Goal: Information Seeking & Learning: Learn about a topic

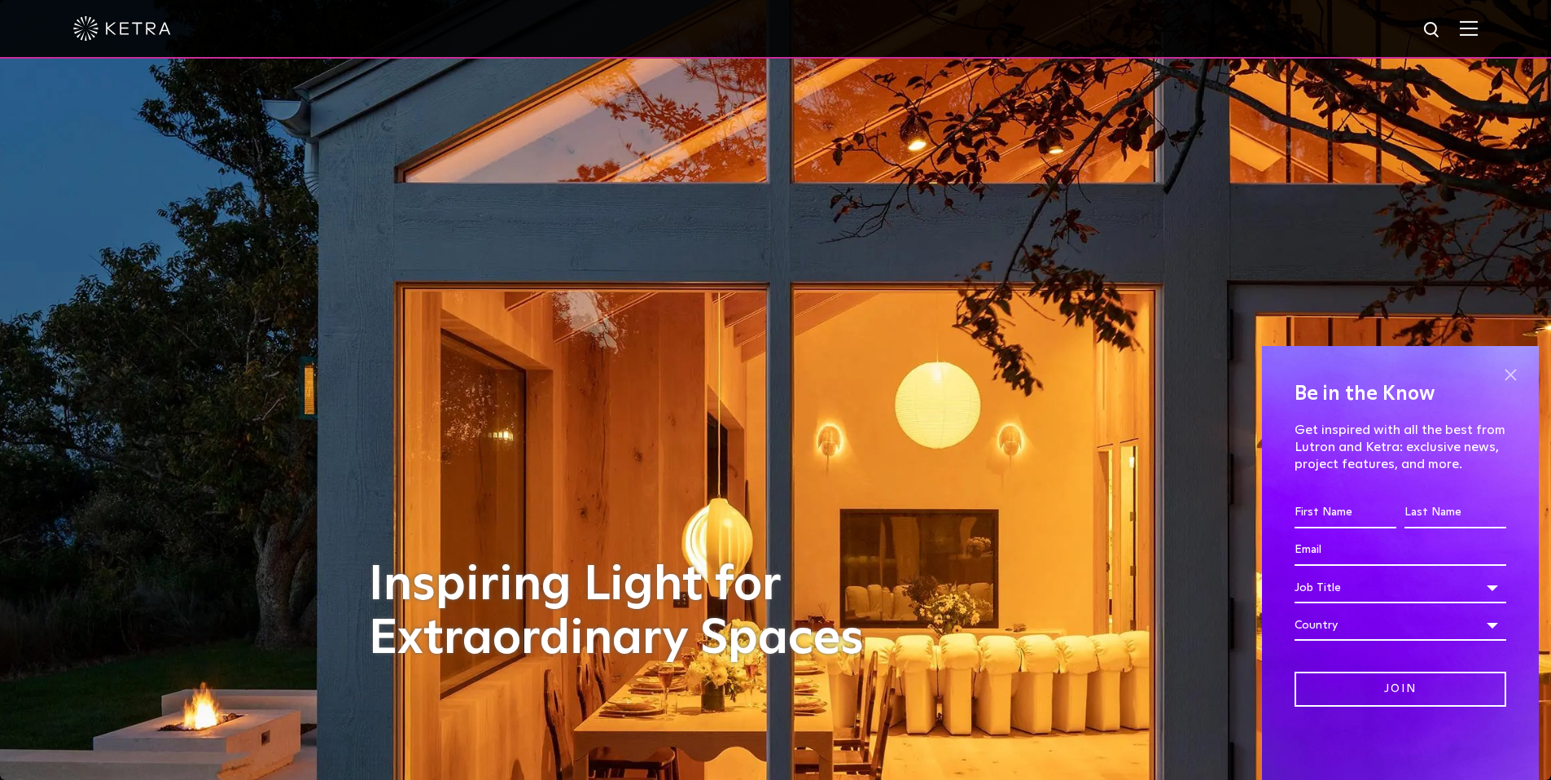
click at [1513, 379] on span at bounding box center [1510, 374] width 24 height 24
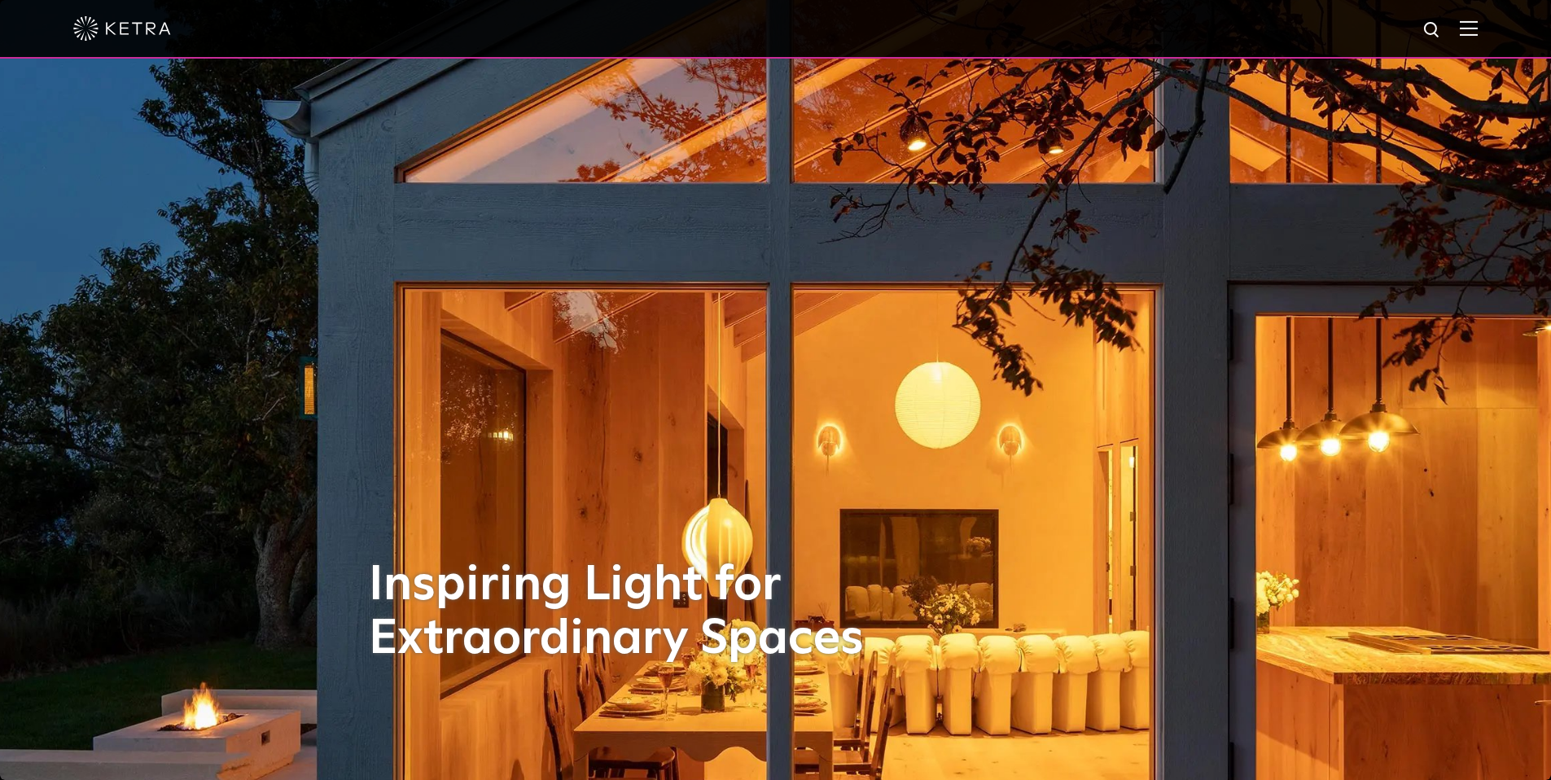
click at [1491, 27] on div at bounding box center [775, 29] width 1551 height 59
click at [1489, 33] on div at bounding box center [775, 29] width 1551 height 59
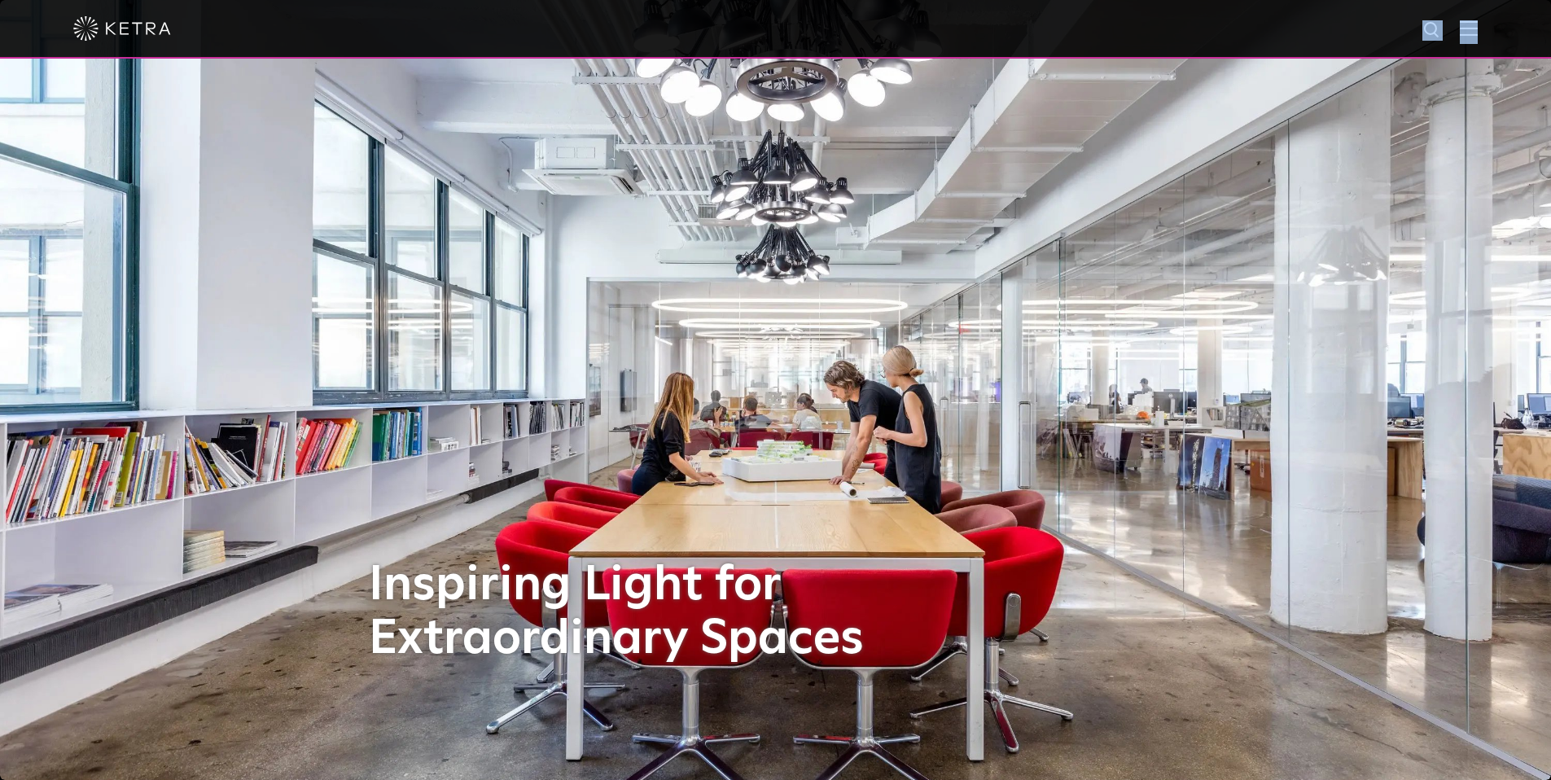
click at [1478, 37] on div at bounding box center [775, 28] width 1404 height 57
click at [1478, 36] on span at bounding box center [1469, 28] width 18 height 16
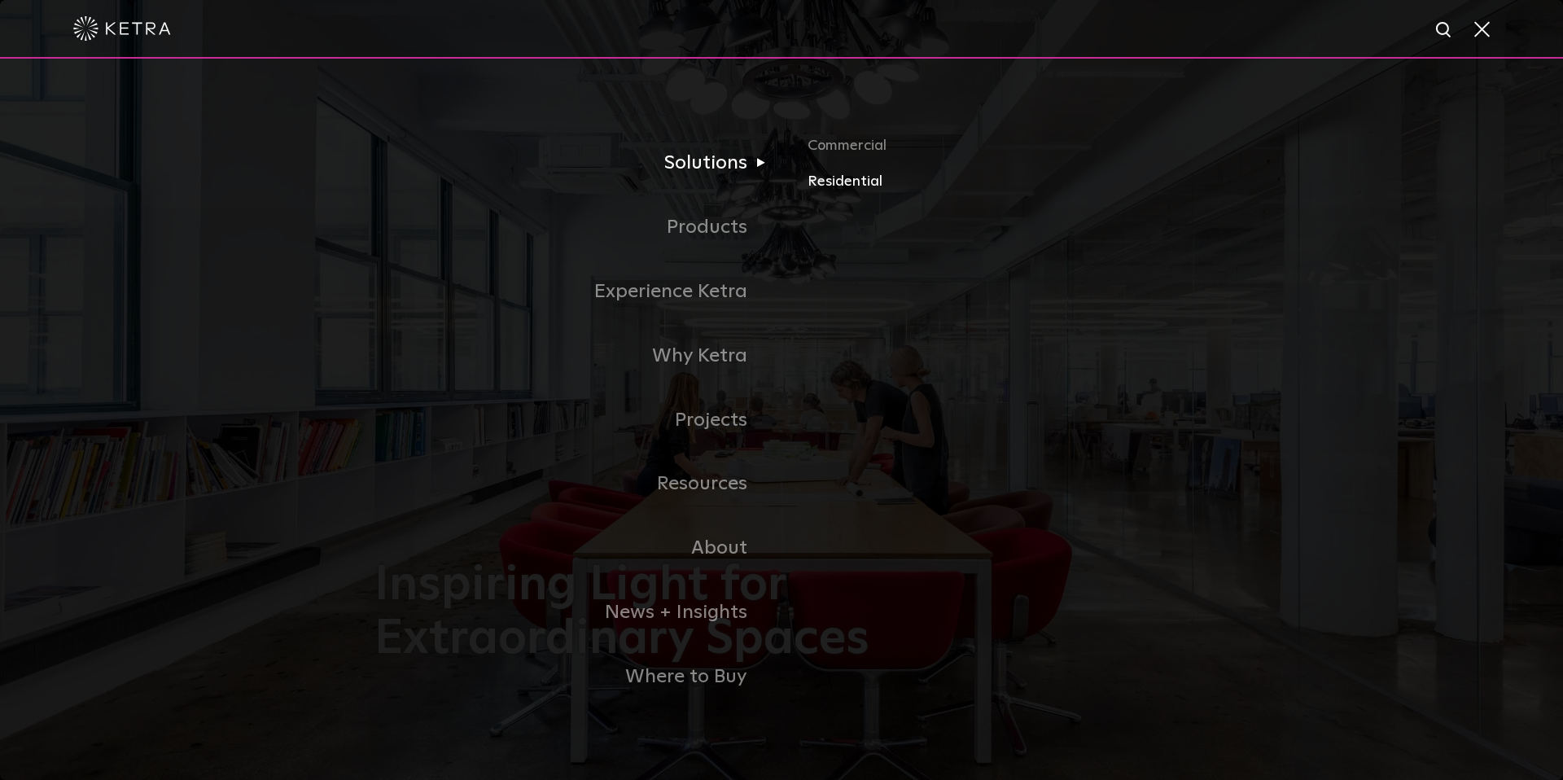
click at [819, 182] on link "Residential" at bounding box center [998, 181] width 381 height 24
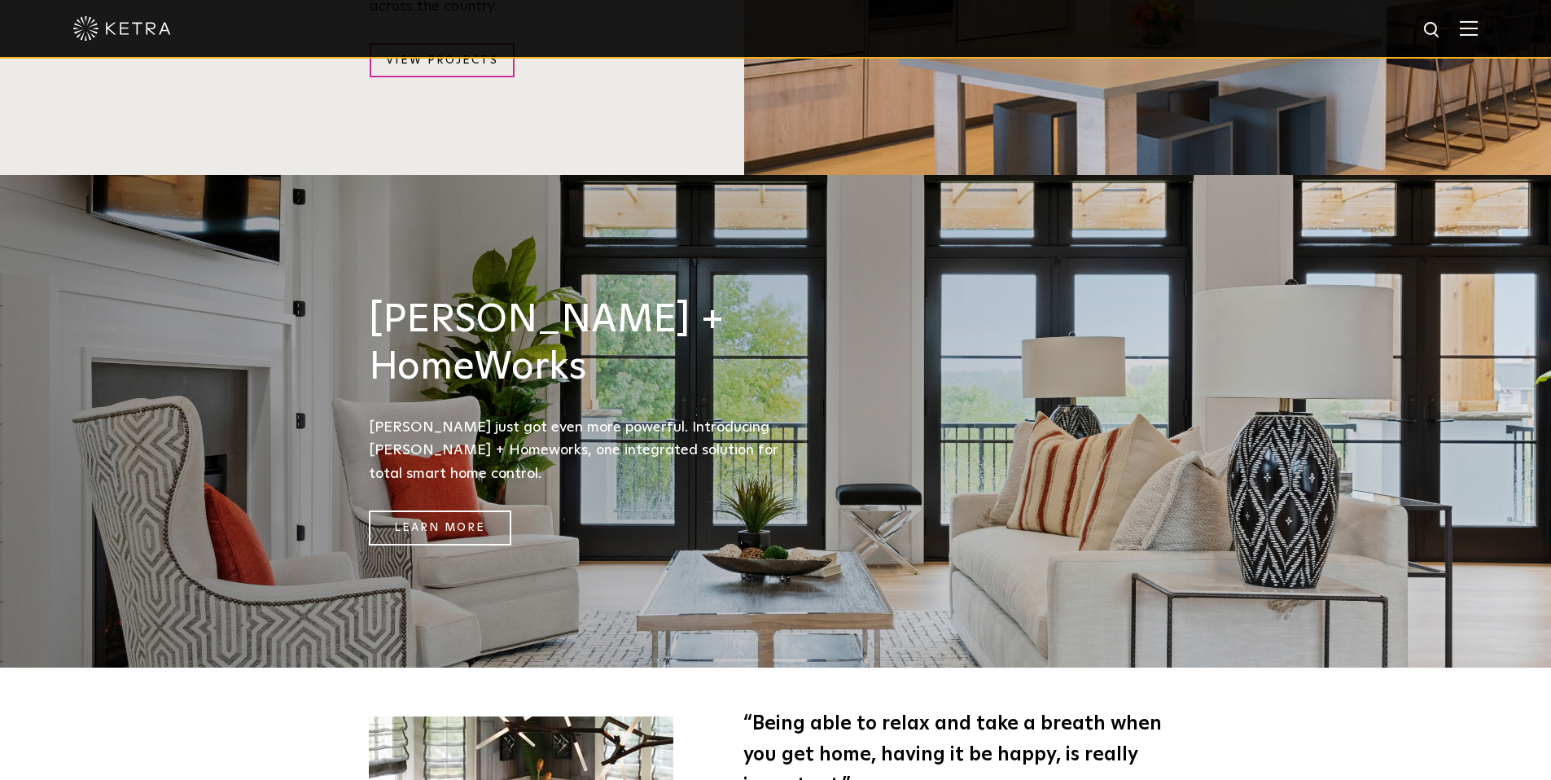
scroll to position [2086, 0]
click at [1478, 30] on img at bounding box center [1469, 27] width 18 height 15
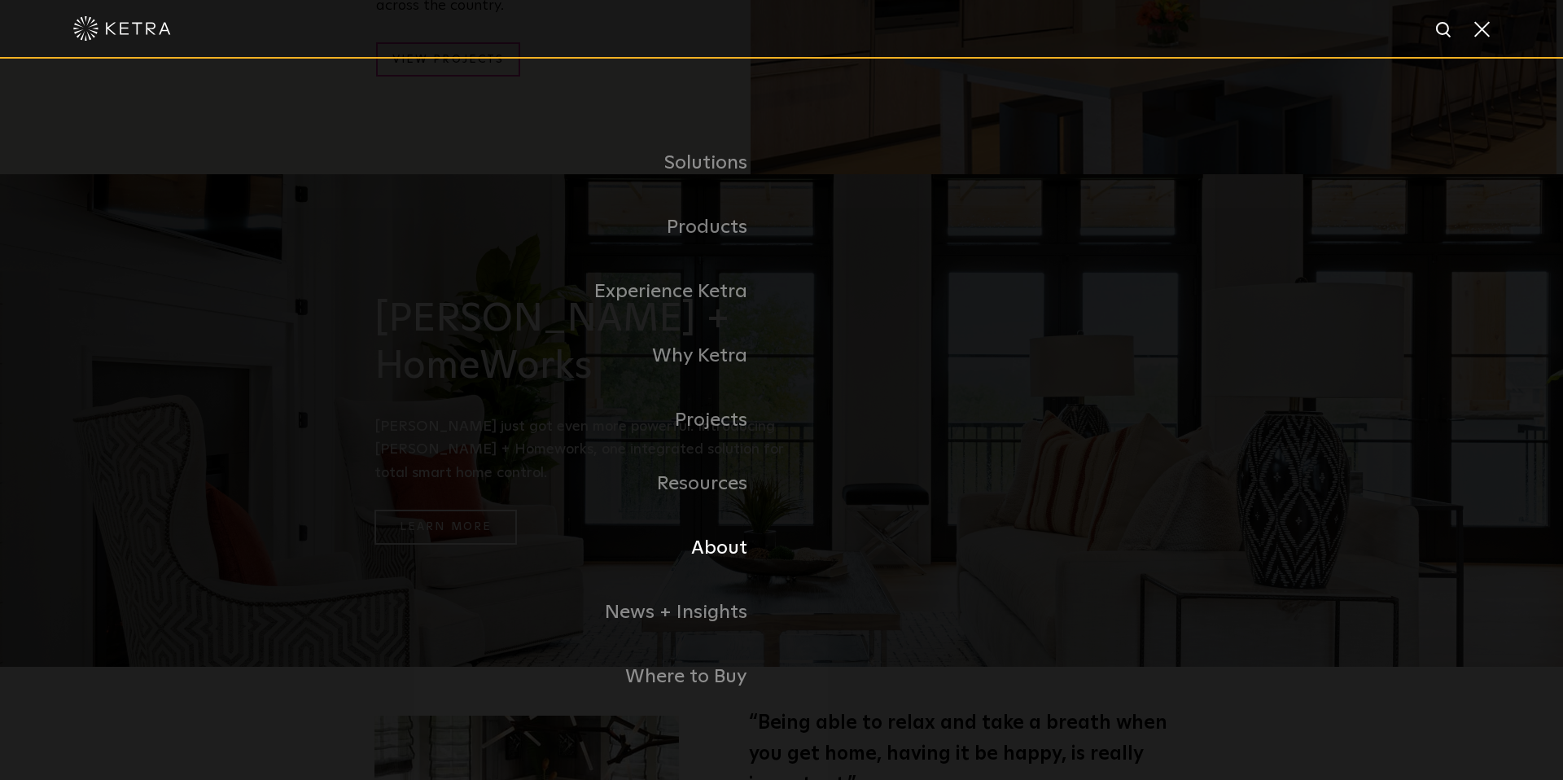
click at [736, 550] on link "About" at bounding box center [577, 548] width 407 height 64
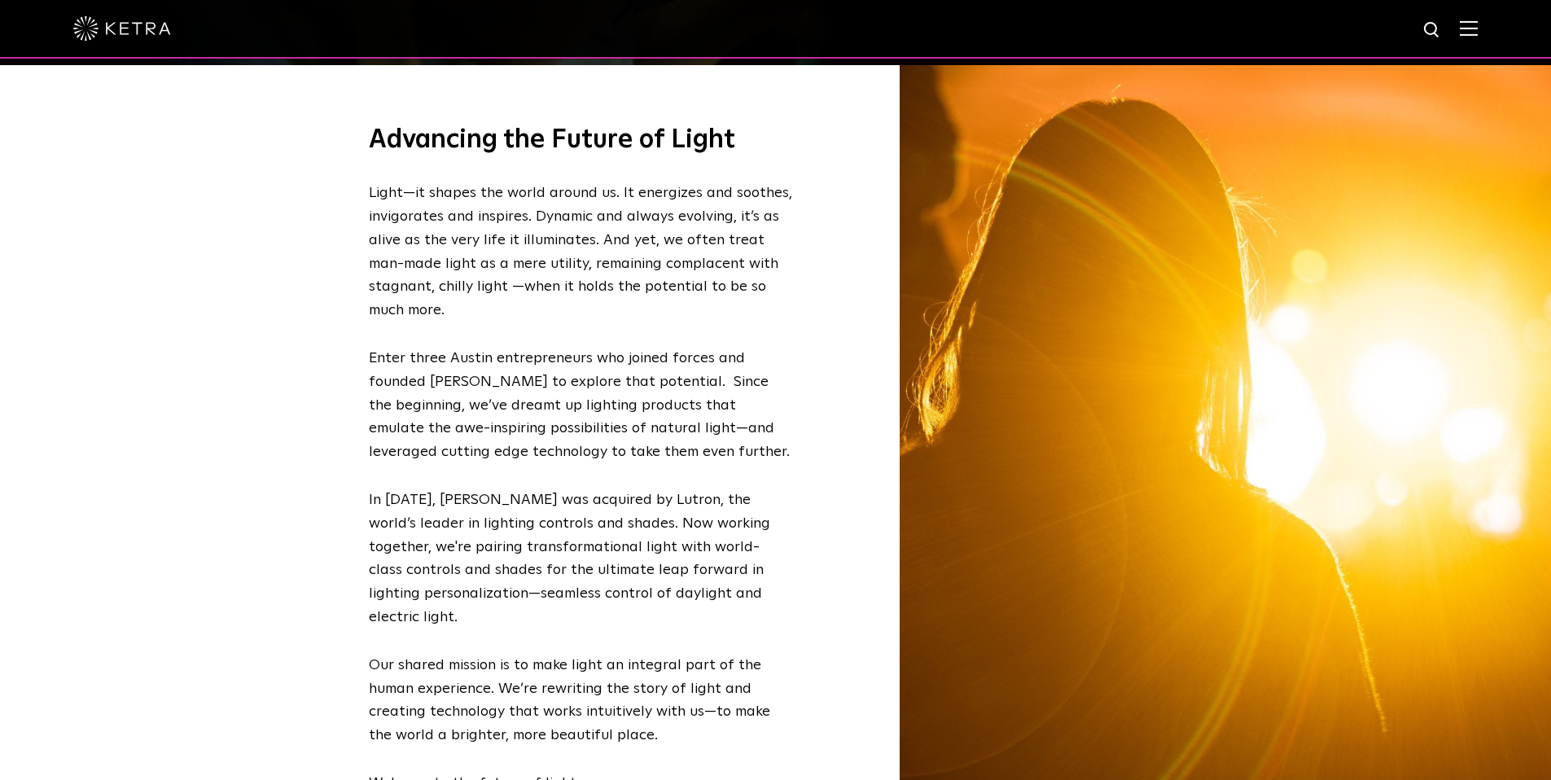
scroll to position [520, 0]
